Goal: Task Accomplishment & Management: Manage account settings

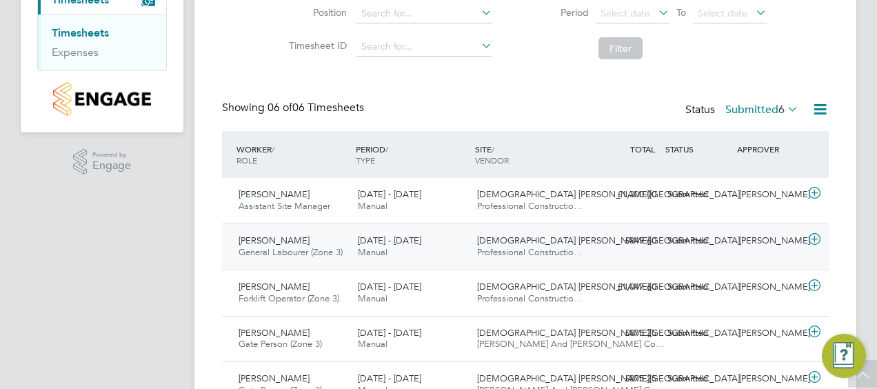
scroll to position [276, 0]
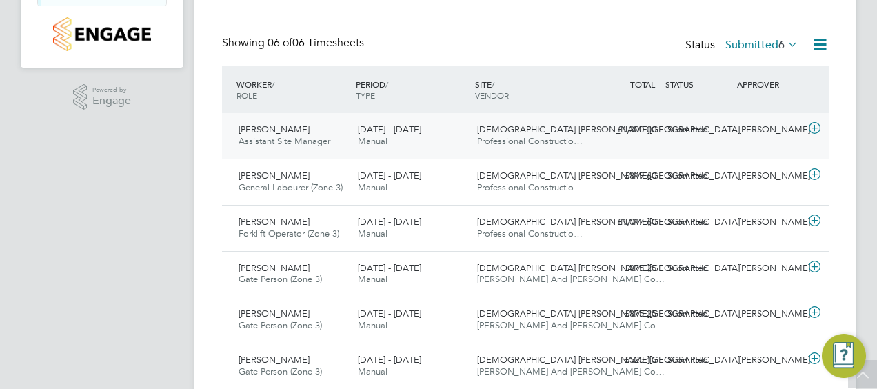
click at [397, 130] on span "[DATE] - [DATE]" at bounding box center [389, 129] width 63 height 12
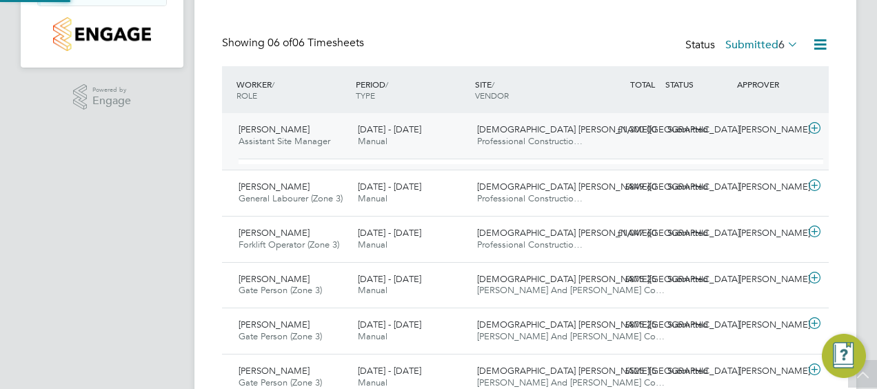
scroll to position [23, 134]
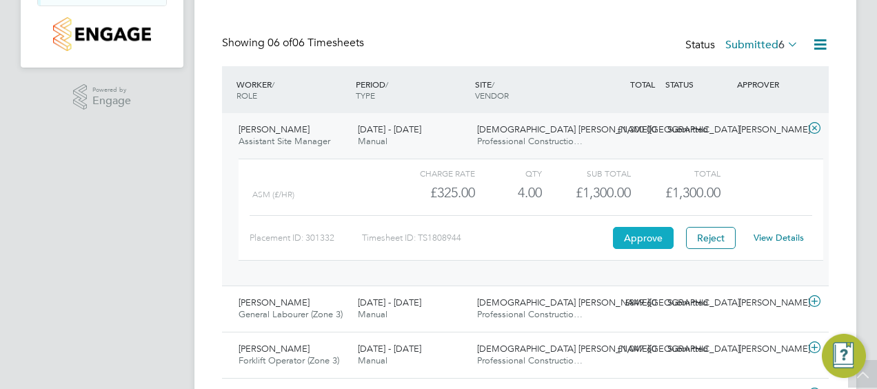
click at [642, 238] on button "Approve" at bounding box center [643, 238] width 61 height 22
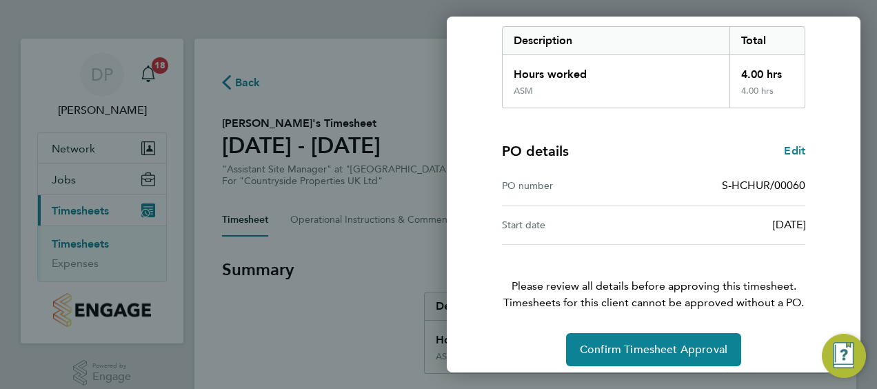
scroll to position [231, 0]
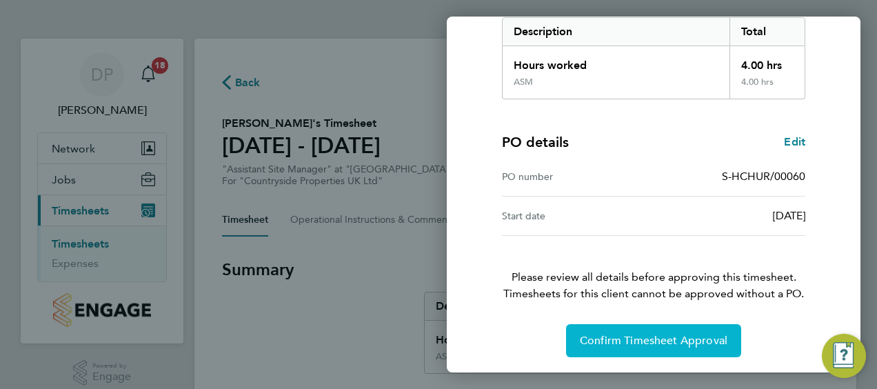
click at [666, 339] on span "Confirm Timesheet Approval" at bounding box center [654, 341] width 148 height 14
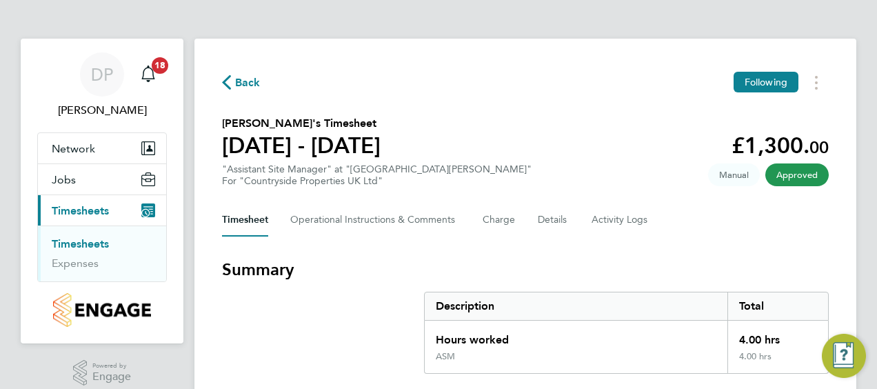
click at [227, 80] on icon "button" at bounding box center [226, 82] width 9 height 14
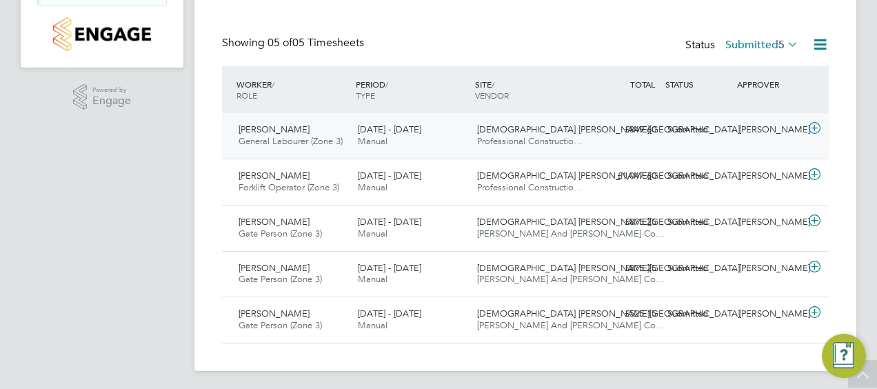
click at [415, 130] on span "[DATE] - [DATE]" at bounding box center [389, 129] width 63 height 12
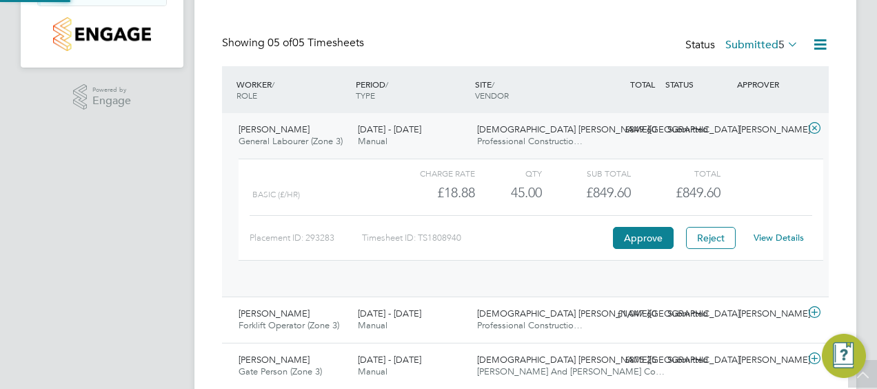
scroll to position [23, 134]
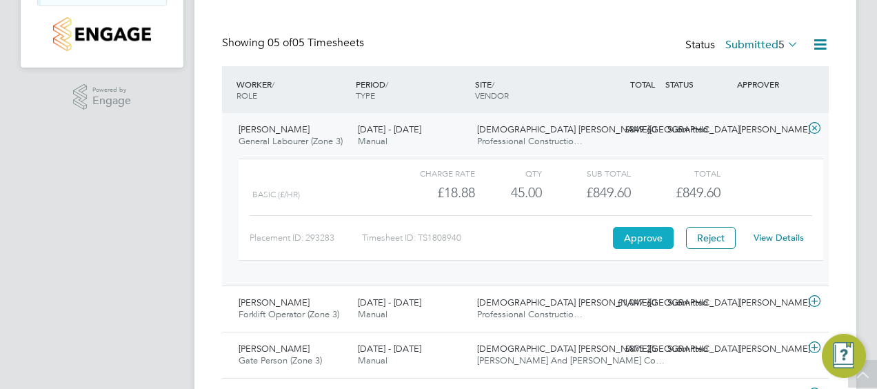
click at [635, 239] on button "Approve" at bounding box center [643, 238] width 61 height 22
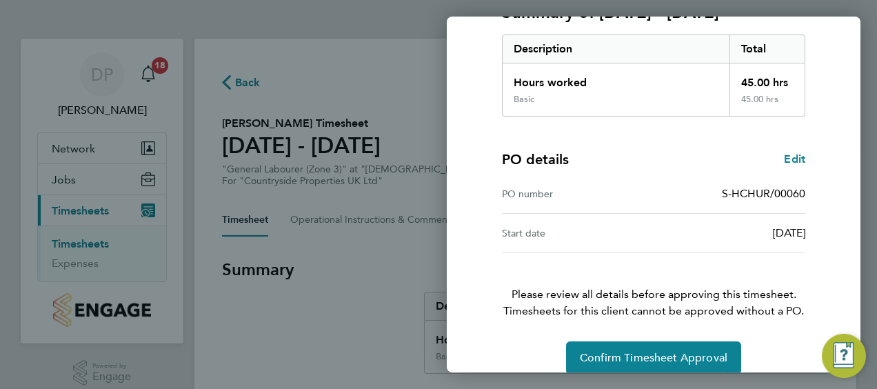
scroll to position [231, 0]
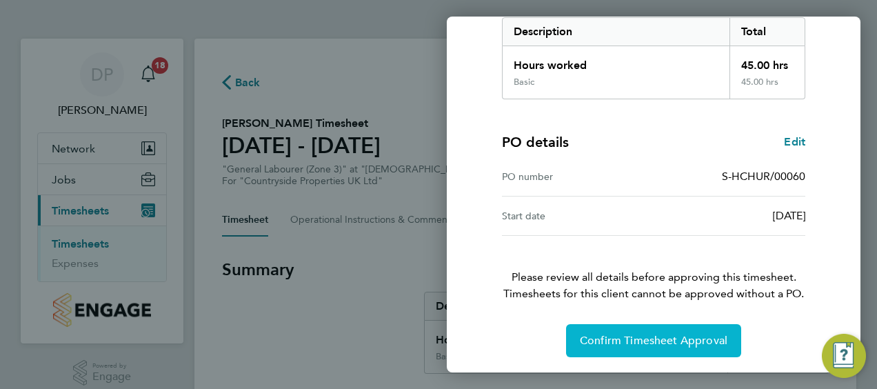
click at [647, 345] on span "Confirm Timesheet Approval" at bounding box center [654, 341] width 148 height 14
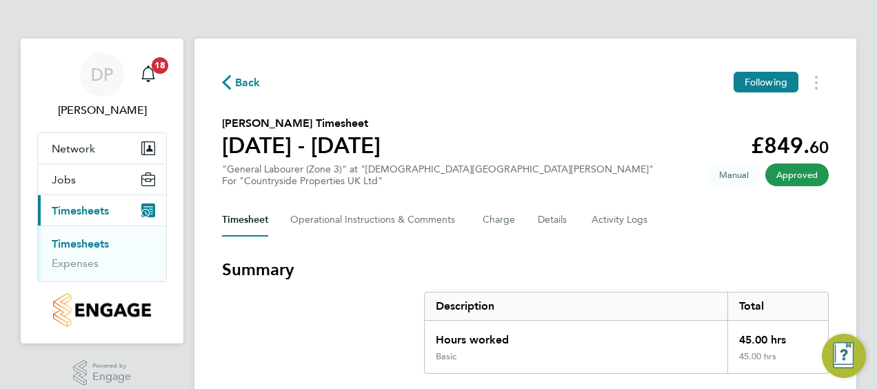
click at [225, 83] on icon "button" at bounding box center [226, 82] width 9 height 14
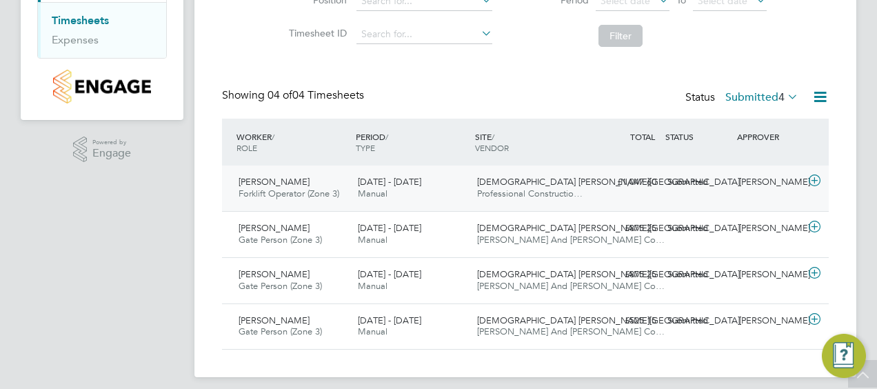
scroll to position [232, 0]
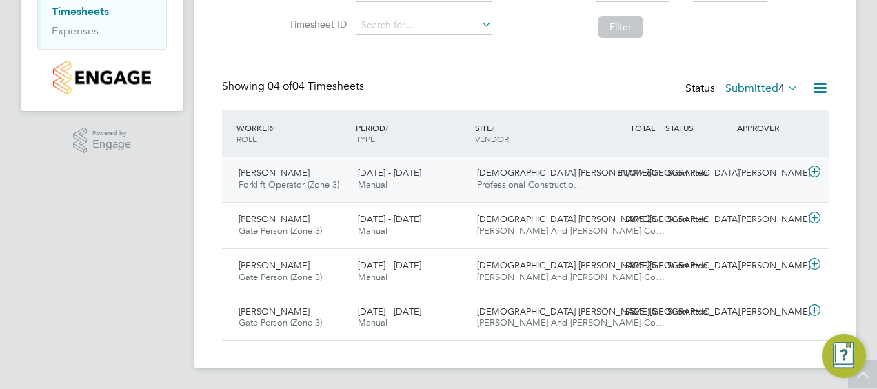
click at [365, 174] on span "[DATE] - [DATE]" at bounding box center [389, 173] width 63 height 12
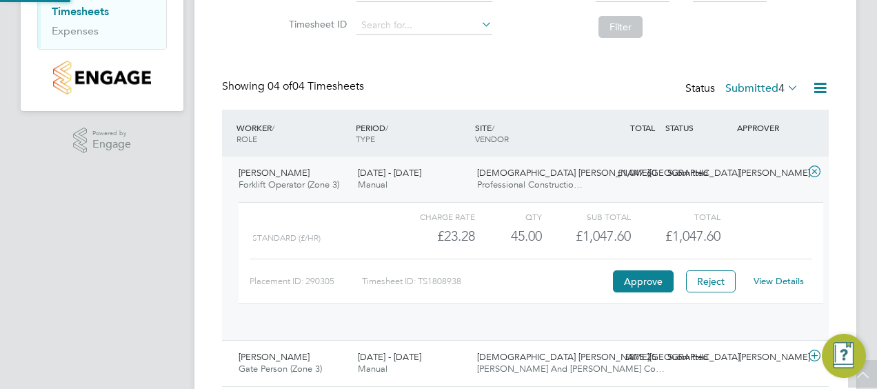
scroll to position [23, 134]
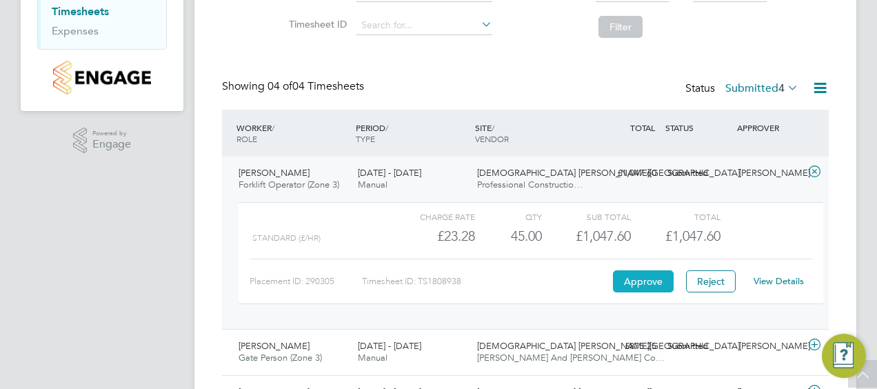
click at [641, 279] on button "Approve" at bounding box center [643, 281] width 61 height 22
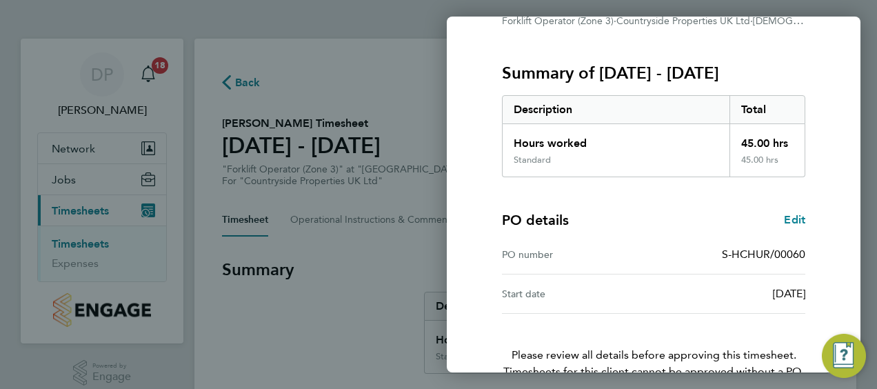
scroll to position [231, 0]
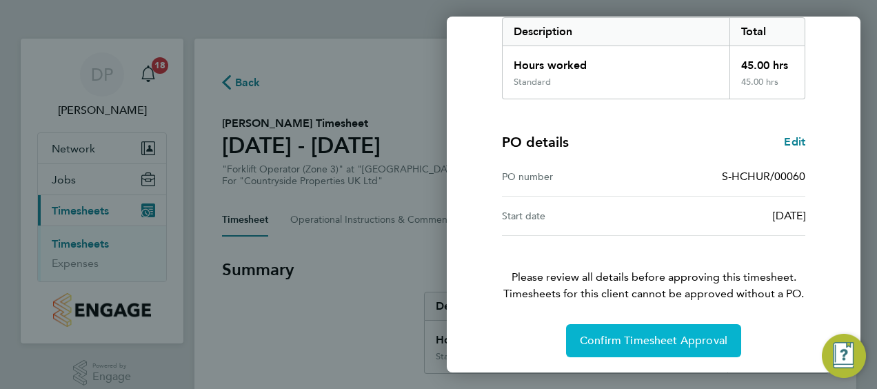
click at [668, 335] on span "Confirm Timesheet Approval" at bounding box center [654, 341] width 148 height 14
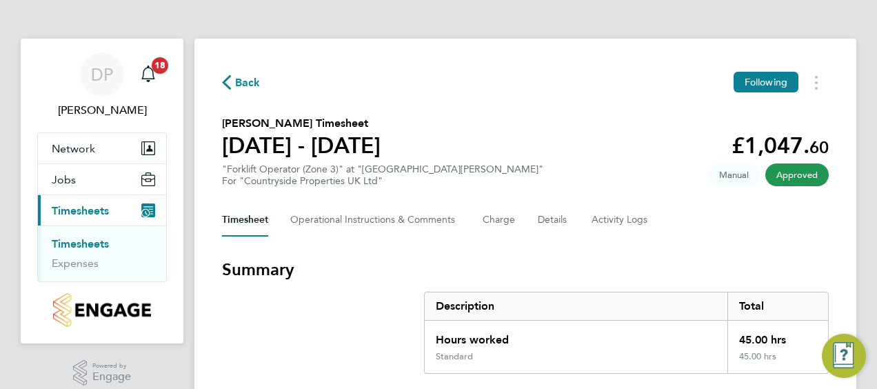
click at [233, 79] on span "Back" at bounding box center [241, 81] width 39 height 13
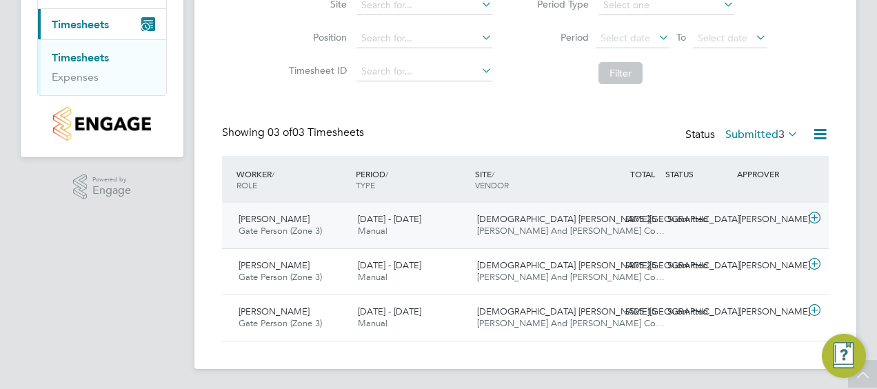
click at [418, 220] on span "[DATE] - [DATE]" at bounding box center [389, 219] width 63 height 12
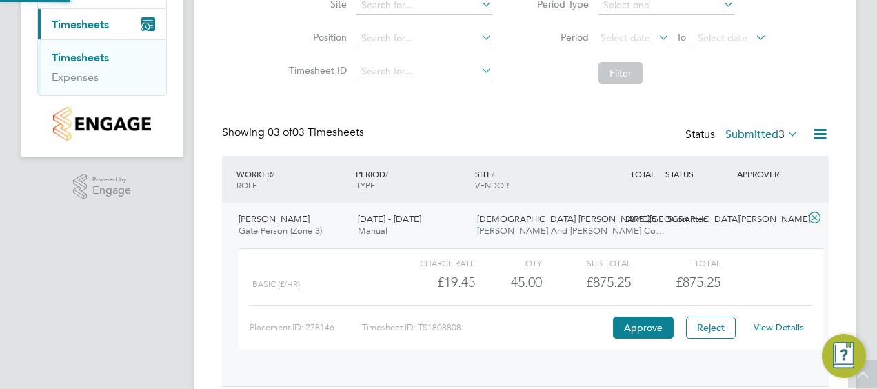
scroll to position [23, 134]
click at [638, 325] on button "Approve" at bounding box center [643, 328] width 61 height 22
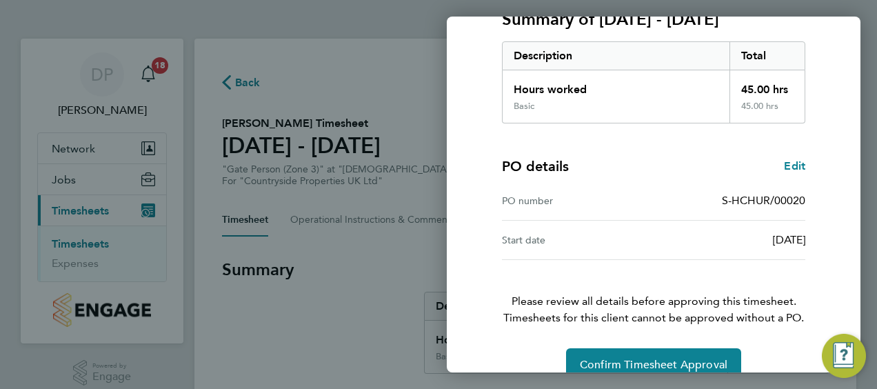
scroll to position [231, 0]
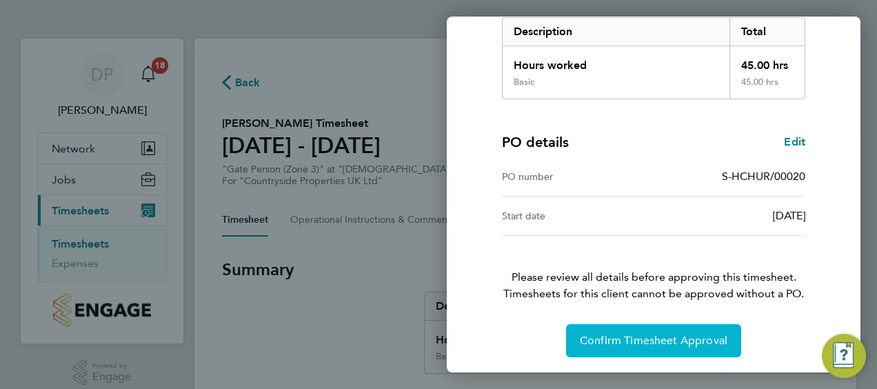
click at [657, 334] on span "Confirm Timesheet Approval" at bounding box center [654, 341] width 148 height 14
